Goal: Task Accomplishment & Management: Manage account settings

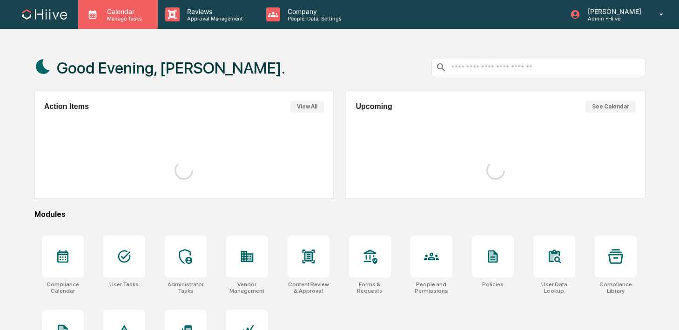
click at [140, 26] on div "Calendar Manage Tasks" at bounding box center [118, 14] width 80 height 29
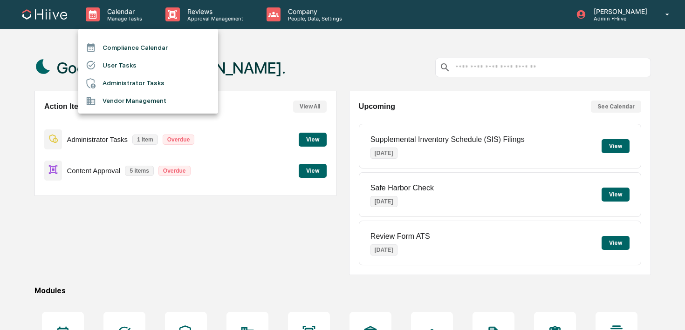
click at [185, 22] on div at bounding box center [342, 165] width 685 height 330
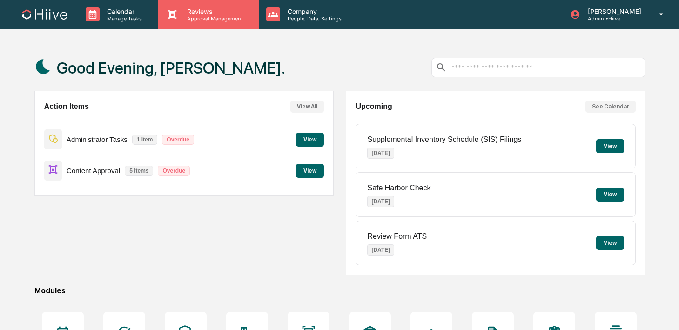
click at [195, 20] on p "Approval Management" at bounding box center [214, 18] width 68 height 7
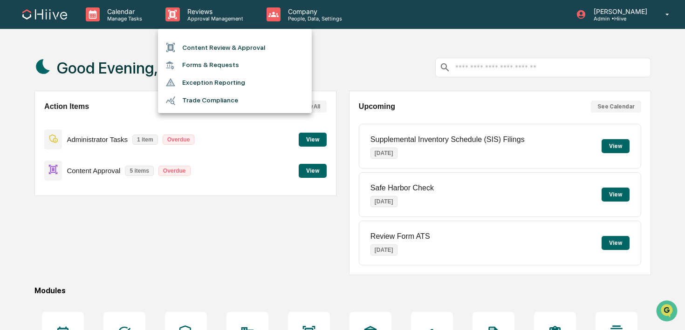
click at [201, 50] on li "Content Review & Approval" at bounding box center [235, 48] width 154 height 18
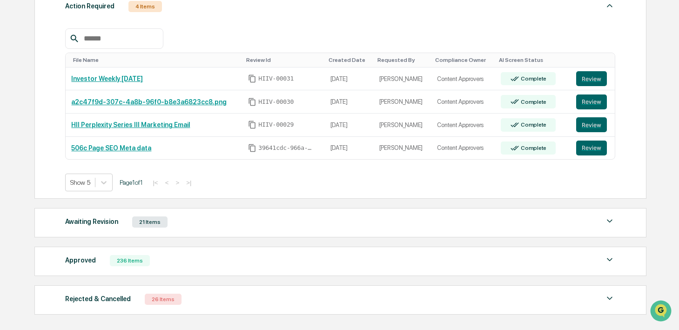
scroll to position [159, 0]
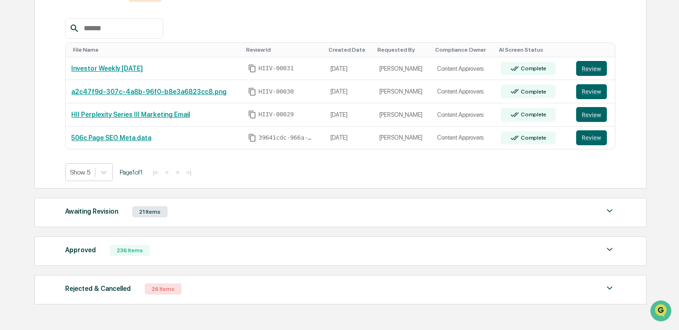
click at [173, 214] on div "Awaiting Revision 21 Items" at bounding box center [340, 211] width 550 height 13
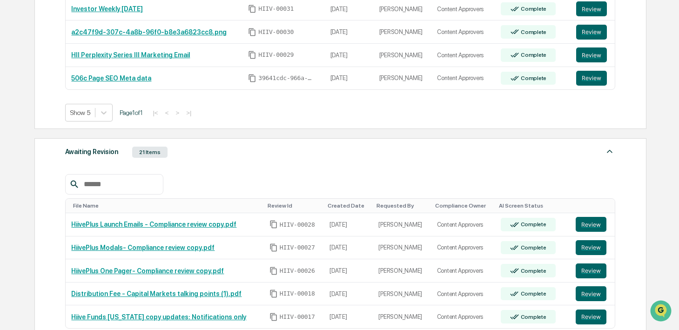
click at [195, 160] on div "Awaiting Revision 21 Items File Name Review Id Created Date Requested By Compli…" at bounding box center [340, 253] width 612 height 230
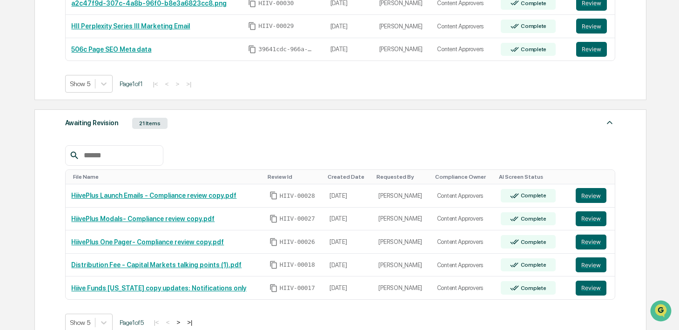
scroll to position [285, 0]
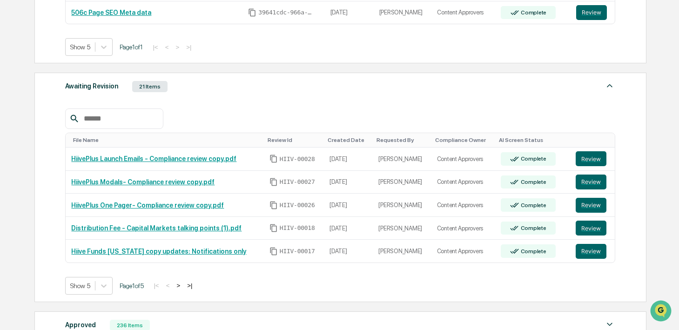
click at [142, 95] on div "Awaiting Revision 21 Items File Name Review Id Created Date Requested By Compli…" at bounding box center [340, 188] width 612 height 230
click at [121, 86] on div "Awaiting Revision 21 Items" at bounding box center [340, 86] width 550 height 13
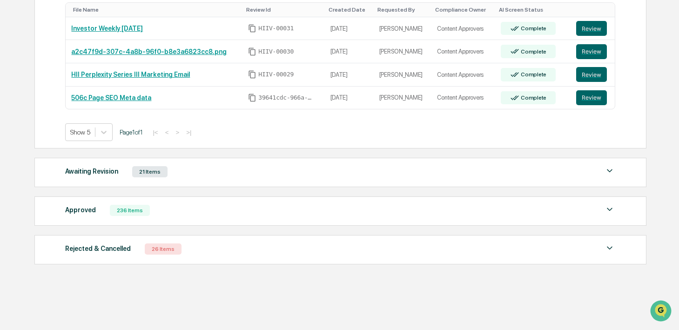
scroll to position [200, 0]
click at [136, 219] on div "Approved 236 Items File Name Review Id Created Date Requested By Compliance Own…" at bounding box center [340, 211] width 612 height 29
click at [151, 213] on div "Approved 236 Items" at bounding box center [340, 210] width 550 height 13
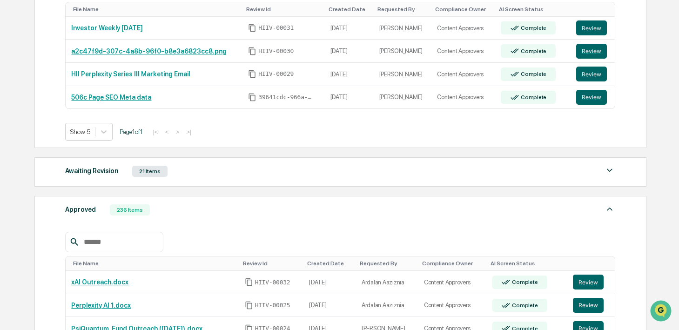
scroll to position [285, 0]
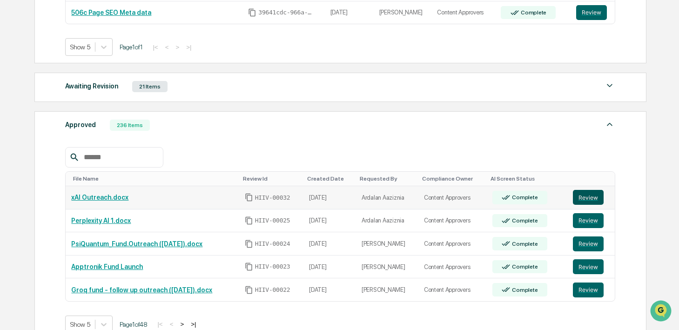
click at [589, 200] on button "Review" at bounding box center [588, 197] width 31 height 15
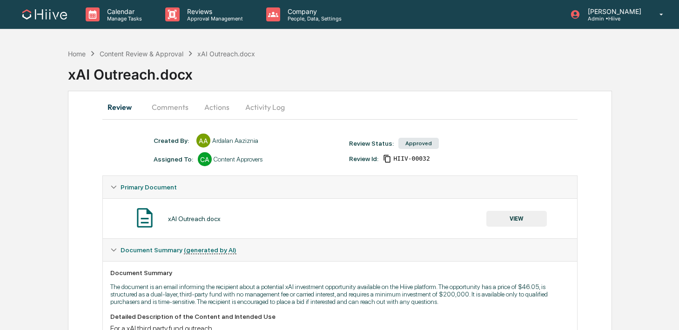
click at [211, 108] on button "Actions" at bounding box center [217, 107] width 42 height 22
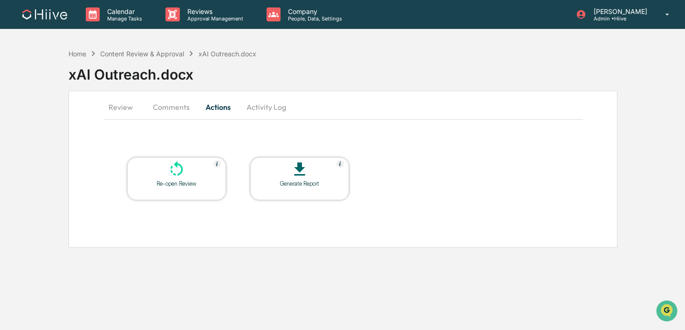
click at [252, 110] on button "Activity Log" at bounding box center [266, 107] width 54 height 22
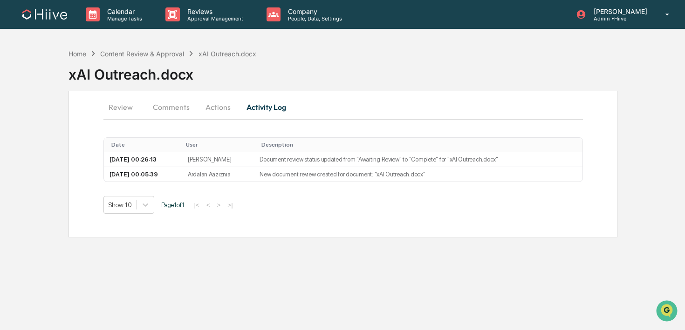
click at [189, 32] on div "Calendar Manage Tasks Reviews Approval Management Company People, Data, Setting…" at bounding box center [342, 165] width 685 height 330
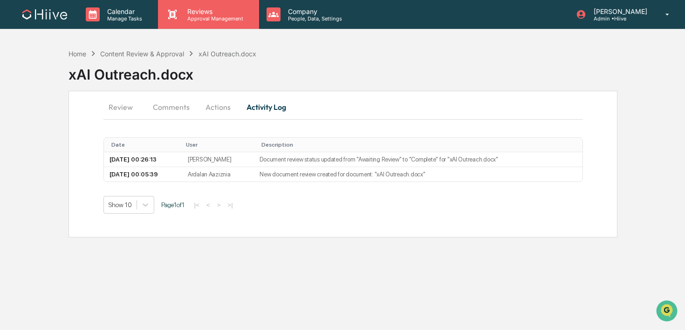
click at [184, 21] on div "Reviews Approval Management" at bounding box center [208, 14] width 101 height 29
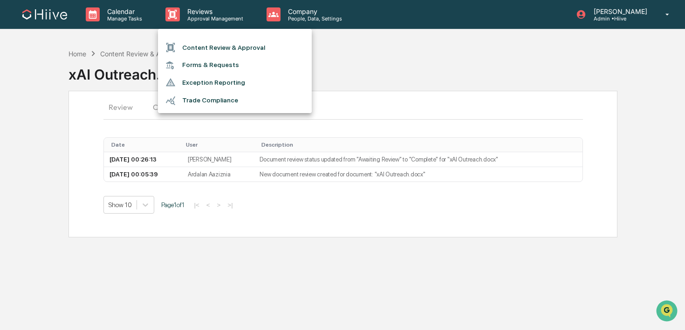
click at [184, 51] on li "Content Review & Approval" at bounding box center [235, 48] width 154 height 18
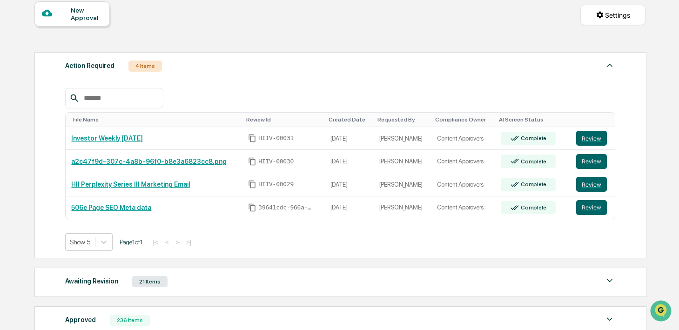
scroll to position [91, 0]
